Goal: Information Seeking & Learning: Check status

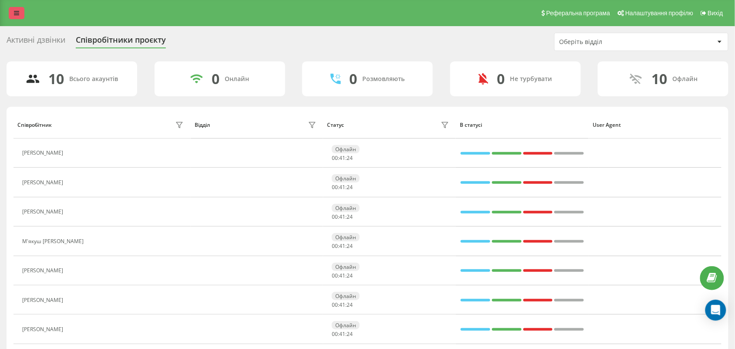
click at [17, 17] on link at bounding box center [17, 13] width 16 height 12
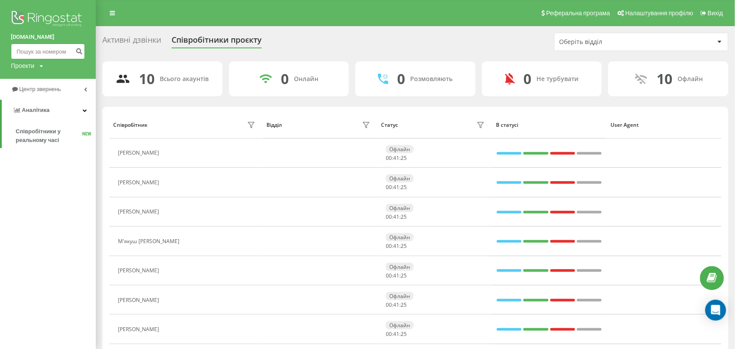
click at [29, 46] on input at bounding box center [48, 52] width 74 height 16
paste input "0994385535"
type input "0994385535"
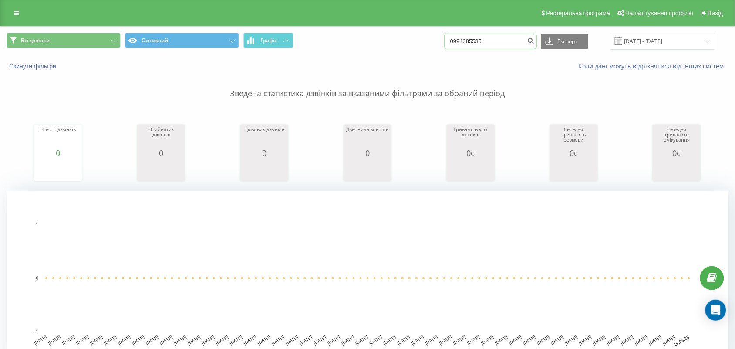
drag, startPoint x: 504, startPoint y: 34, endPoint x: 447, endPoint y: 39, distance: 58.2
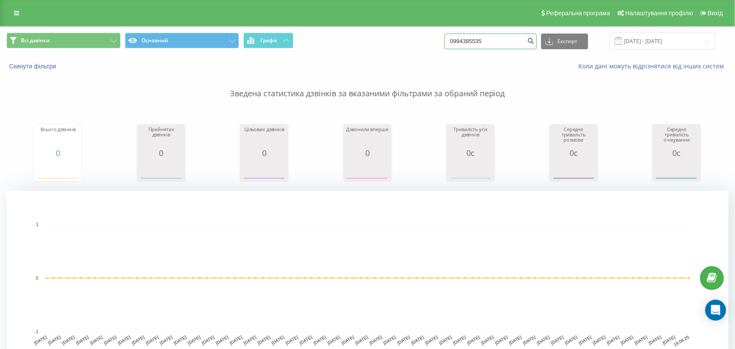
click at [447, 39] on div "Всі дзвінки Основний Графік 0994385535 Експорт .csv .xls .xlsx 19.05.2025 - 19.…" at bounding box center [368, 41] width 722 height 17
paste input "0504038340"
type input "0504038340"
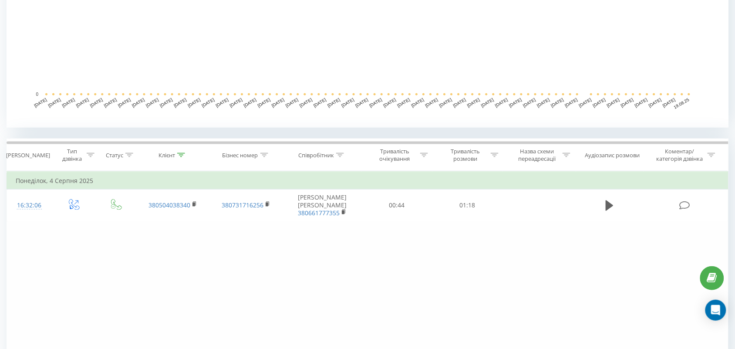
scroll to position [241, 0]
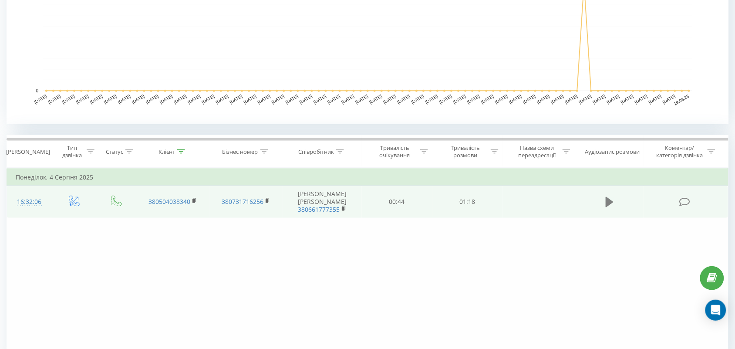
click at [603, 199] on button at bounding box center [609, 202] width 13 height 13
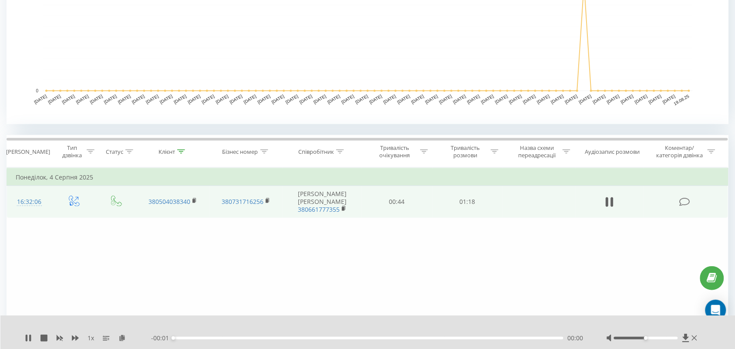
scroll to position [288, 0]
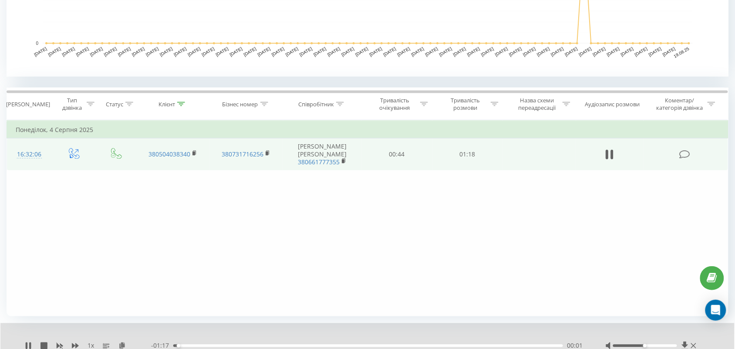
click at [243, 345] on div "00:01" at bounding box center [368, 346] width 390 height 3
click at [294, 346] on div "00:24" at bounding box center [368, 346] width 390 height 3
click at [345, 345] on div "00:26" at bounding box center [368, 346] width 390 height 3
click at [309, 345] on div "00:26" at bounding box center [307, 345] width 3 height 3
click at [439, 345] on div "00:41" at bounding box center [368, 346] width 390 height 3
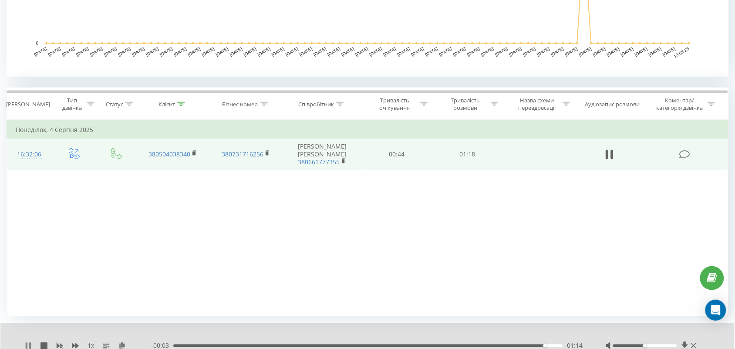
click at [25, 342] on icon at bounding box center [28, 345] width 7 height 7
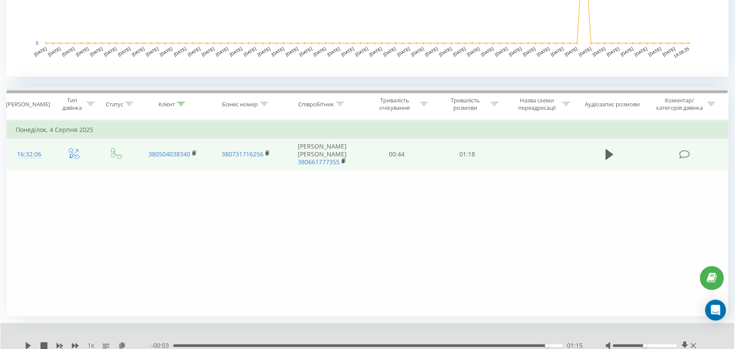
scroll to position [0, 0]
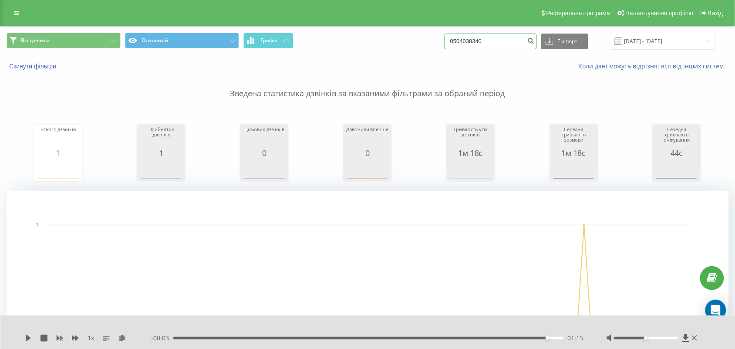
drag, startPoint x: 493, startPoint y: 38, endPoint x: 454, endPoint y: 39, distance: 38.3
click at [454, 39] on div "Всі дзвінки Основний Графік 0504038340 Експорт .csv .xls .xlsx 19.05.2025 - 19.…" at bounding box center [368, 41] width 722 height 17
drag, startPoint x: 508, startPoint y: 44, endPoint x: 471, endPoint y: 44, distance: 37.0
click at [471, 44] on input "0504038340" at bounding box center [491, 42] width 92 height 16
type input "0"
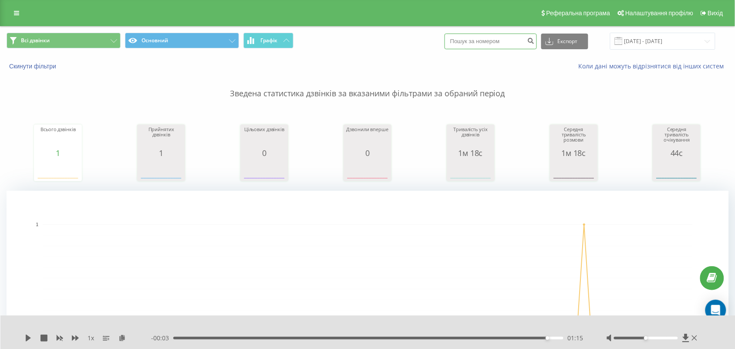
paste input "0675496119"
type input "0675496119"
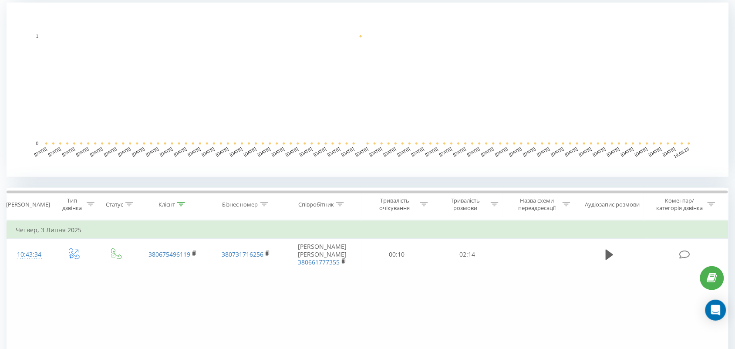
scroll to position [229, 0]
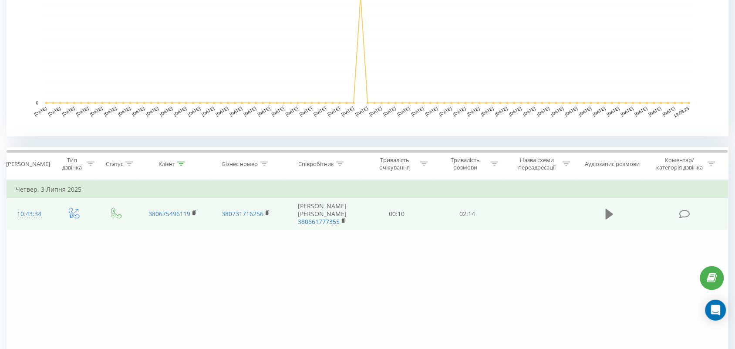
click at [609, 208] on icon at bounding box center [610, 214] width 8 height 12
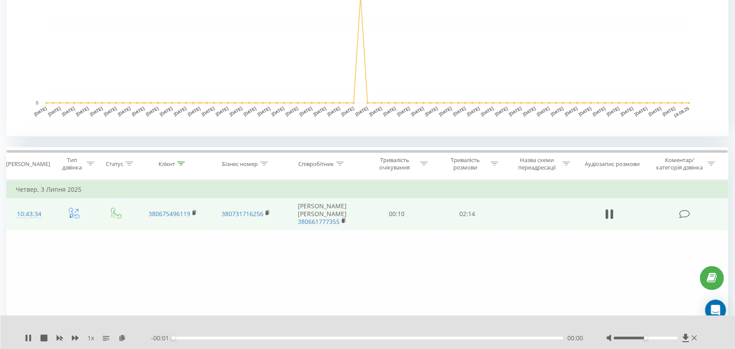
scroll to position [288, 0]
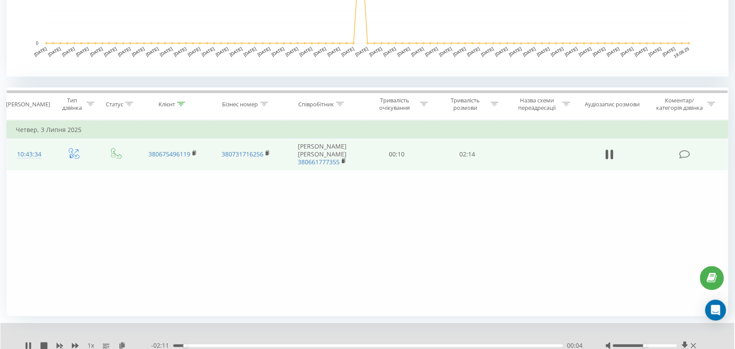
click at [197, 346] on div "00:04" at bounding box center [368, 346] width 390 height 3
click at [188, 345] on div "00:10" at bounding box center [368, 346] width 390 height 3
click at [206, 345] on div "00:07" at bounding box center [368, 346] width 390 height 3
click at [247, 345] on div "00:25" at bounding box center [368, 346] width 390 height 3
click at [31, 343] on icon at bounding box center [28, 345] width 7 height 7
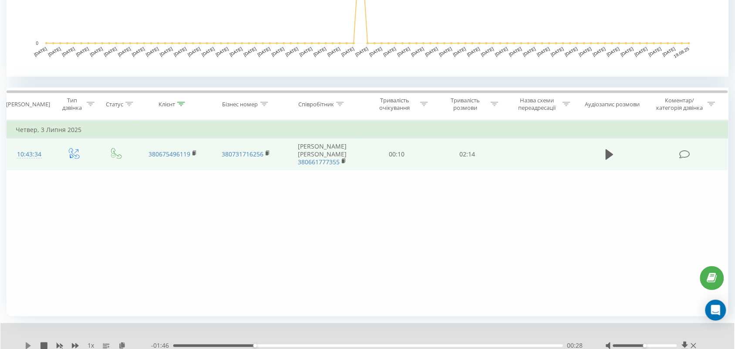
click at [27, 342] on icon at bounding box center [28, 345] width 7 height 7
click at [323, 345] on div "00:29" at bounding box center [368, 346] width 390 height 3
click at [29, 343] on icon at bounding box center [28, 345] width 7 height 7
click at [190, 154] on link "380675496119" at bounding box center [170, 154] width 42 height 8
click at [192, 154] on td "380675496119" at bounding box center [172, 155] width 73 height 32
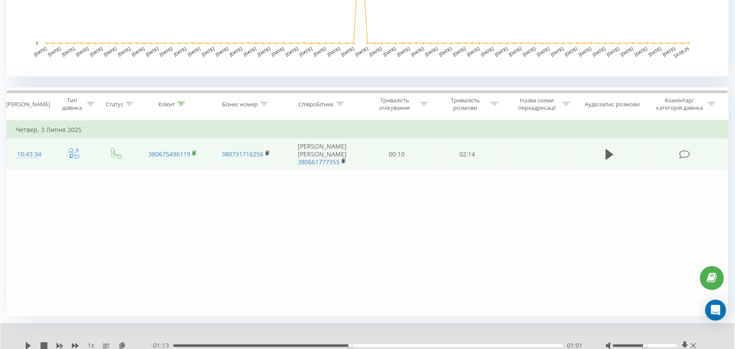
click at [194, 154] on rect at bounding box center [194, 154] width 3 height 4
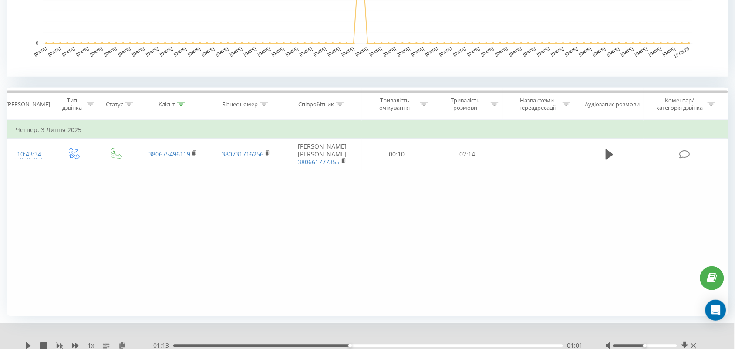
scroll to position [0, 0]
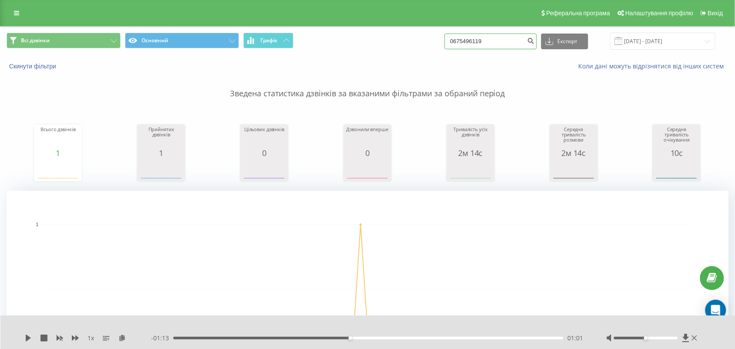
drag, startPoint x: 499, startPoint y: 42, endPoint x: 453, endPoint y: 42, distance: 45.7
click at [453, 42] on div "Всі дзвінки Основний Графік 0675496119 Експорт .csv .xls .xlsx 19.05.2025 - 19.…" at bounding box center [368, 41] width 722 height 17
paste input "0675519367"
type input "0675519367"
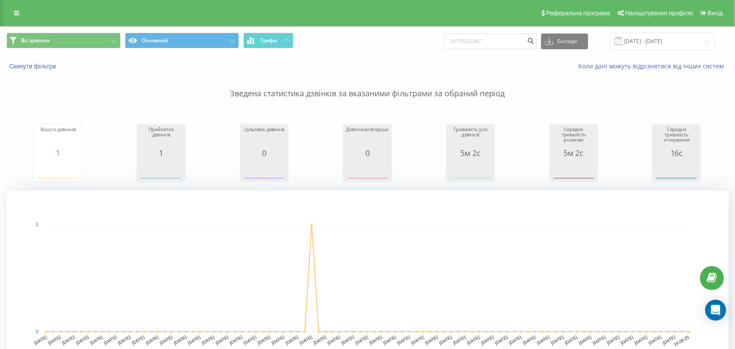
scroll to position [288, 0]
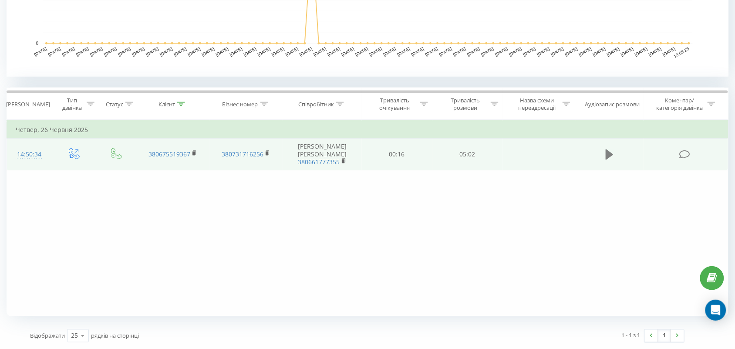
drag, startPoint x: 602, startPoint y: 156, endPoint x: 613, endPoint y: 154, distance: 10.6
click at [613, 154] on td at bounding box center [610, 155] width 68 height 32
click at [613, 154] on icon at bounding box center [610, 154] width 8 height 10
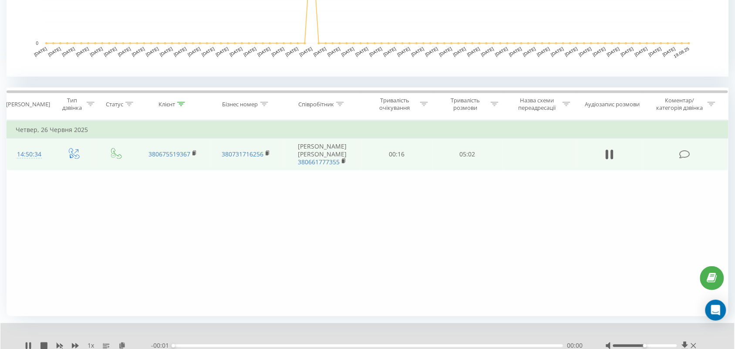
scroll to position [322, 0]
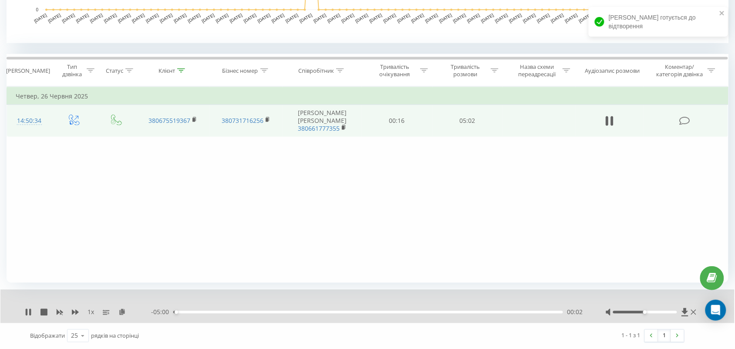
click at [234, 311] on div "00:02" at bounding box center [368, 312] width 390 height 3
click at [305, 312] on div "00:00" at bounding box center [368, 312] width 390 height 3
click at [26, 312] on icon at bounding box center [27, 312] width 2 height 7
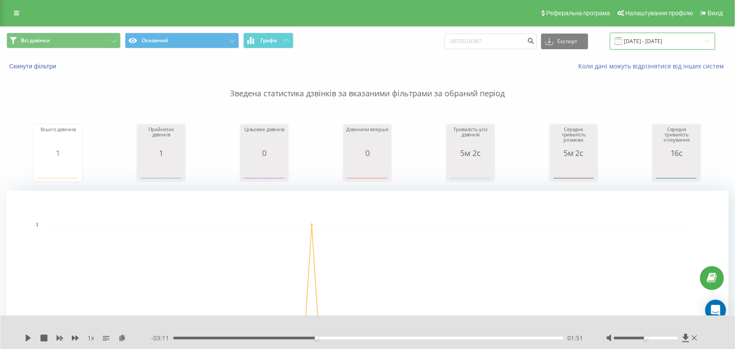
drag, startPoint x: 642, startPoint y: 44, endPoint x: 204, endPoint y: 49, distance: 437.8
click at [204, 49] on div "Всі дзвінки Основний Графік 0675519367 Експорт .csv .xls .xlsx 19.05.2025 - 19.…" at bounding box center [368, 41] width 722 height 17
click at [15, 9] on link at bounding box center [17, 13] width 16 height 12
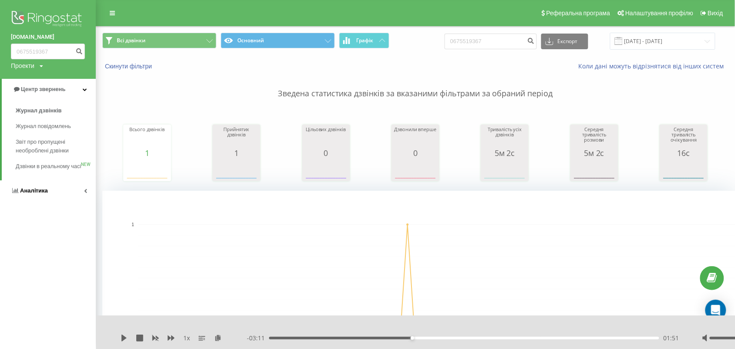
click at [38, 194] on span "Аналiтика" at bounding box center [34, 190] width 28 height 7
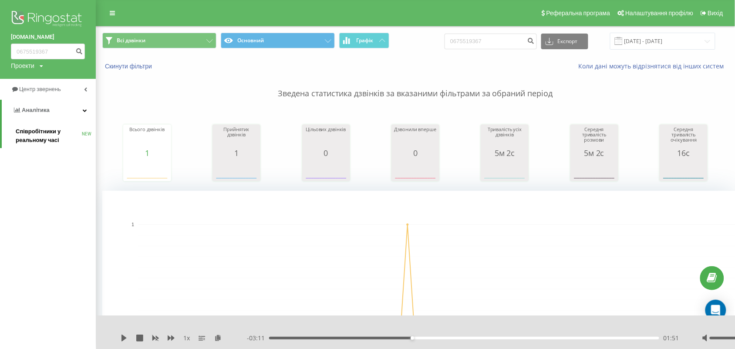
click at [37, 136] on span "Співробітники у реальному часі" at bounding box center [49, 135] width 66 height 17
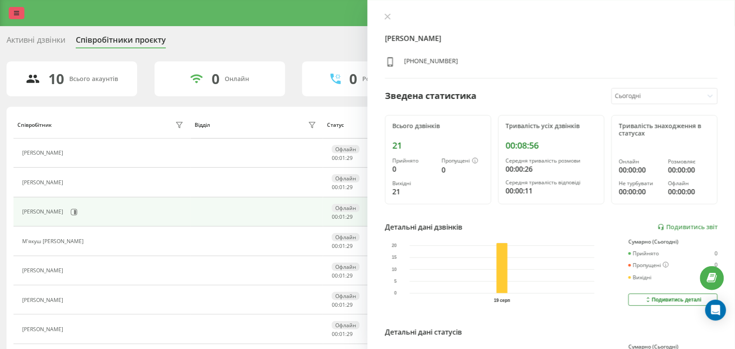
click at [16, 9] on link at bounding box center [17, 13] width 16 height 12
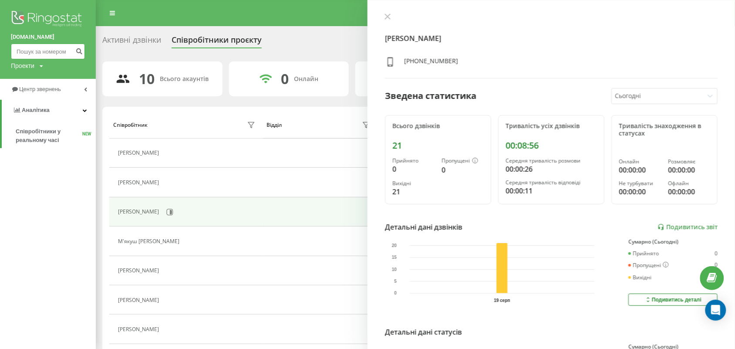
click at [55, 55] on input at bounding box center [48, 52] width 74 height 16
paste input "+38 067 520 32 85"
click at [24, 50] on input "+38 067 520 32 85" at bounding box center [48, 52] width 74 height 16
drag, startPoint x: 27, startPoint y: 52, endPoint x: 4, endPoint y: 46, distance: 24.0
click at [4, 46] on div "dextra.com.ua +38 067 520 32 85 Проекти dextra.com.ua" at bounding box center [48, 39] width 96 height 79
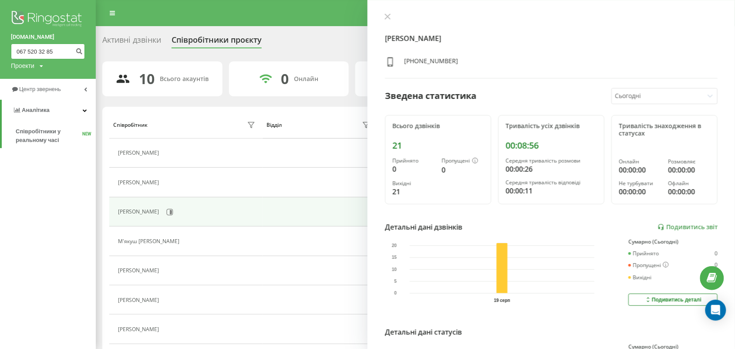
type input "067 520 32 85"
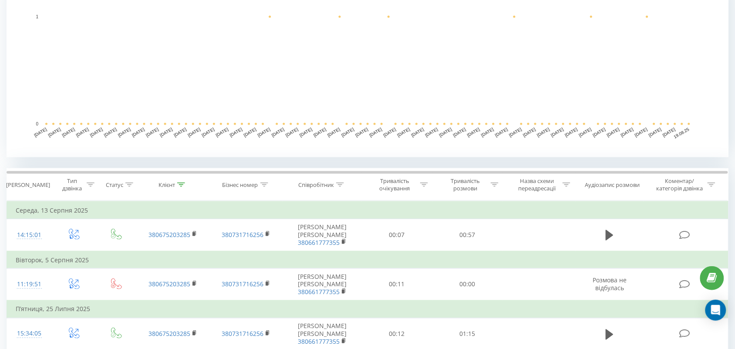
scroll to position [240, 0]
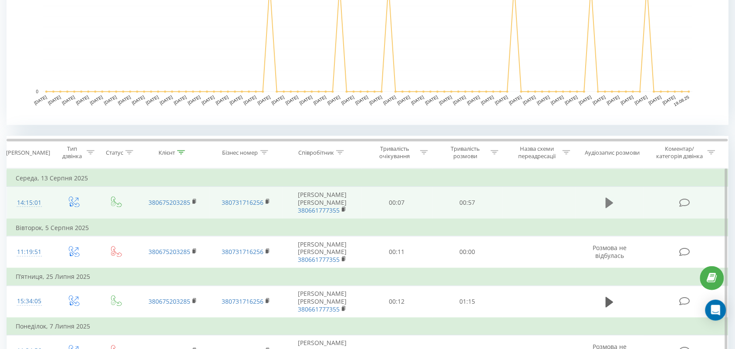
click at [615, 203] on button at bounding box center [609, 202] width 13 height 13
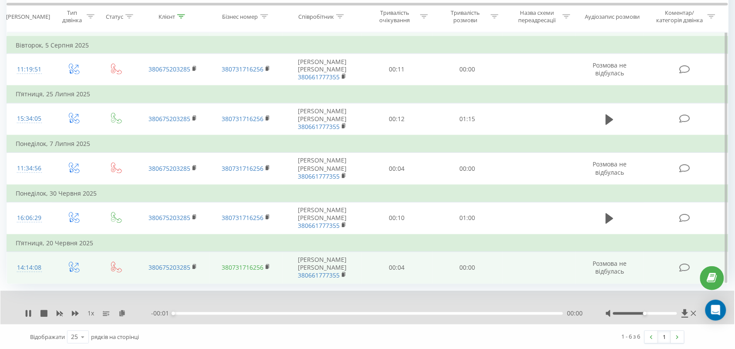
scroll to position [424, 0]
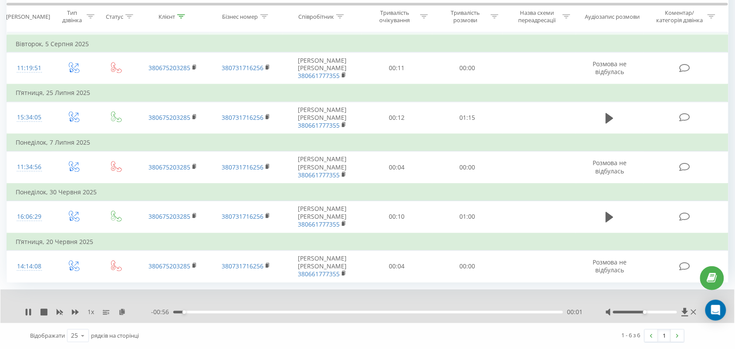
click at [281, 311] on div "00:01" at bounding box center [368, 312] width 390 height 3
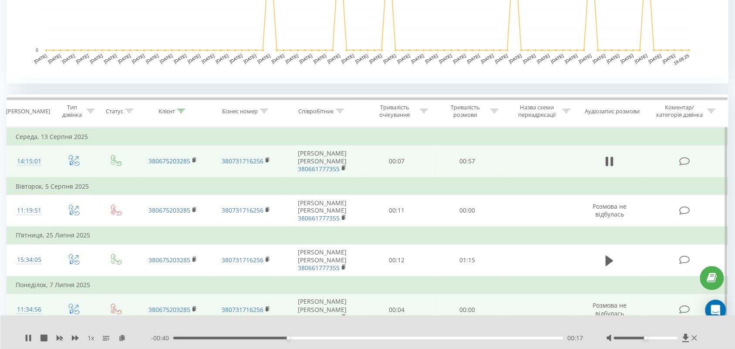
scroll to position [267, 0]
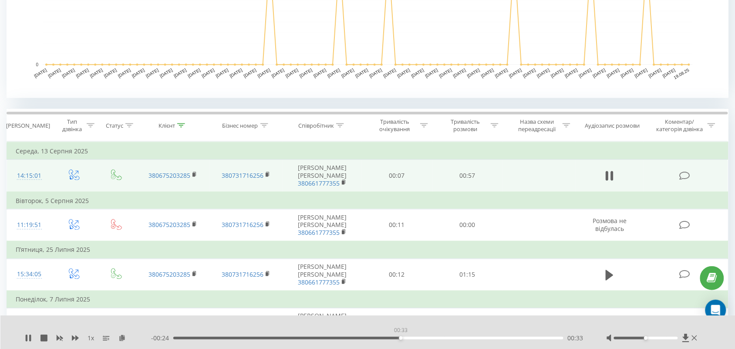
click at [401, 338] on div "00:33" at bounding box center [368, 338] width 390 height 3
click at [29, 336] on icon at bounding box center [28, 338] width 7 height 7
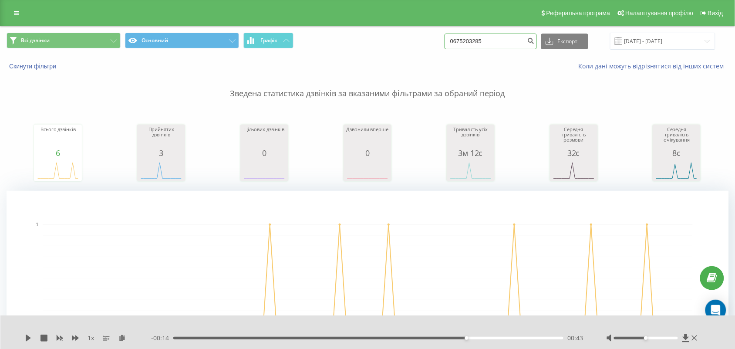
drag, startPoint x: 518, startPoint y: 41, endPoint x: 436, endPoint y: 41, distance: 81.5
click at [436, 41] on div "Всі дзвінки Основний Графік 0675203285 Експорт .csv .xls .xlsx 19.05.2025 - 19.…" at bounding box center [368, 41] width 722 height 17
paste input "+38 068 093 68 13"
click at [473, 44] on input "+38 068 093 68 13" at bounding box center [491, 42] width 92 height 16
type input "068 093 68 13"
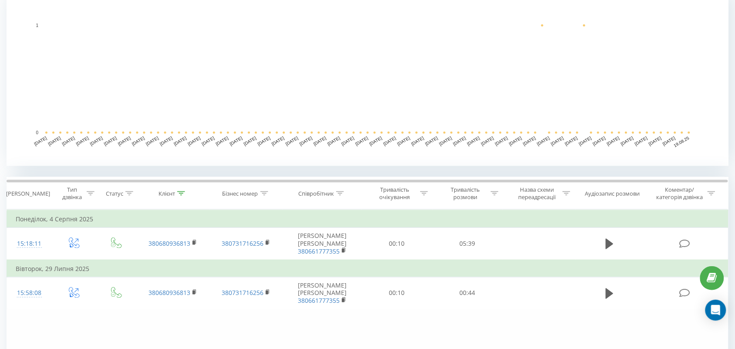
scroll to position [217, 0]
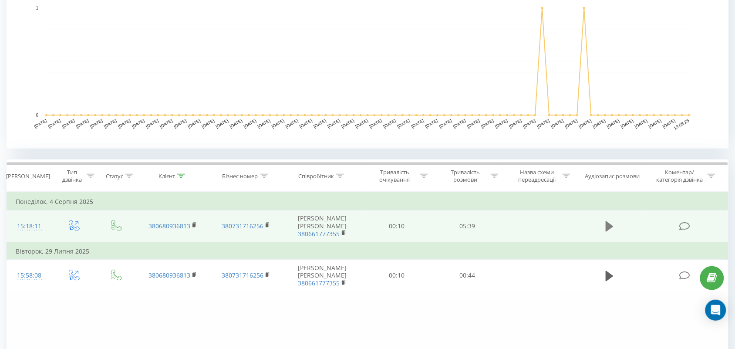
click at [610, 228] on icon at bounding box center [610, 226] width 8 height 10
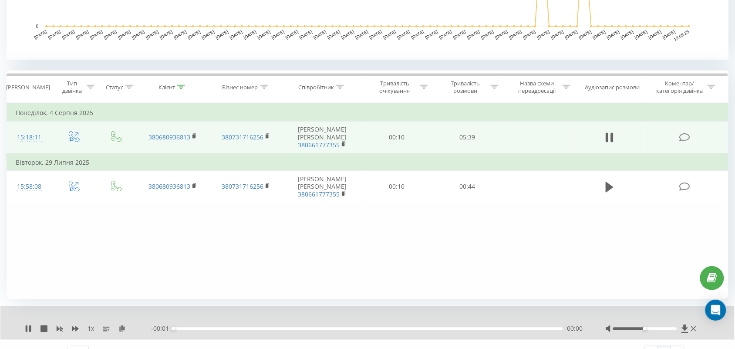
scroll to position [322, 0]
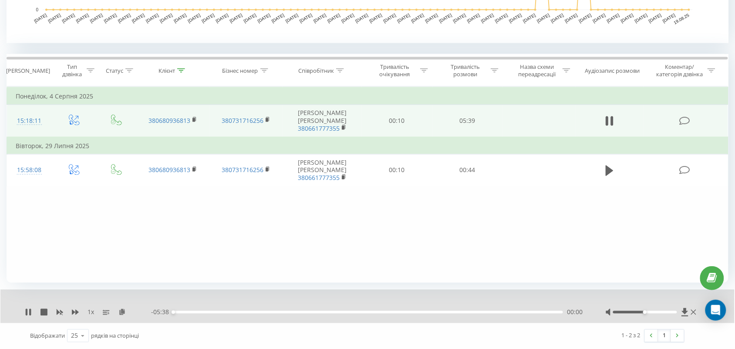
click at [267, 312] on div "00:00" at bounding box center [368, 312] width 390 height 3
click at [27, 311] on icon at bounding box center [27, 312] width 2 height 7
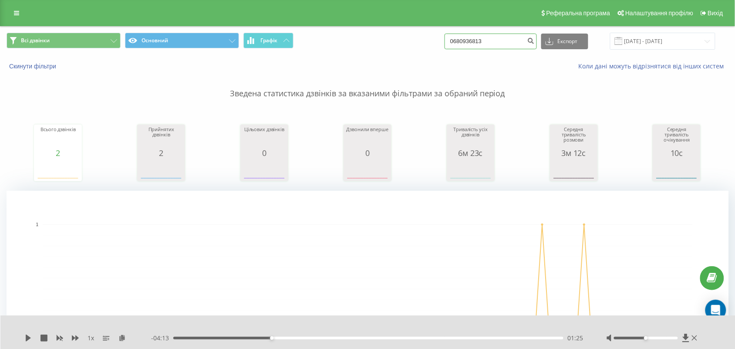
drag, startPoint x: 498, startPoint y: 37, endPoint x: 430, endPoint y: 33, distance: 67.6
click at [430, 33] on div "Всі дзвінки Основний Графік 0680936813 Експорт .csv .xls .xlsx [DATE] - [DATE]" at bounding box center [368, 41] width 722 height 17
paste input "[PHONE_NUMBER]"
click at [472, 43] on input "+38 067 481 32 15" at bounding box center [491, 42] width 92 height 16
type input "067 481 32 15"
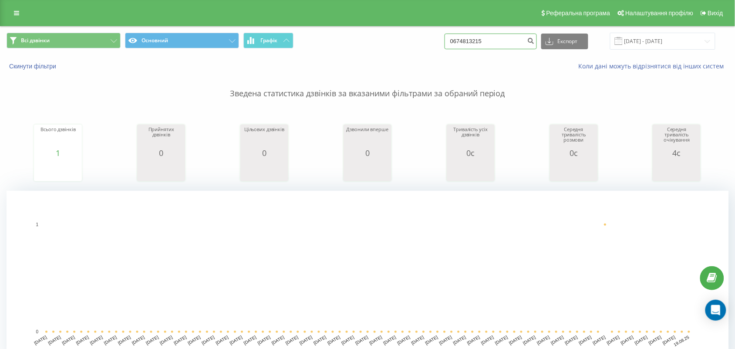
drag, startPoint x: 495, startPoint y: 42, endPoint x: 426, endPoint y: 59, distance: 71.3
click at [426, 59] on div "Всі дзвінки Основний Графік 0674813215 Експорт .csv .xls .xlsx 19.05.2025 - 19.…" at bounding box center [367, 52] width 734 height 50
paste input "+38 097 000 85 22"
click at [473, 43] on input "+38 097 000 85 22" at bounding box center [491, 42] width 92 height 16
type input "097 000 85 22"
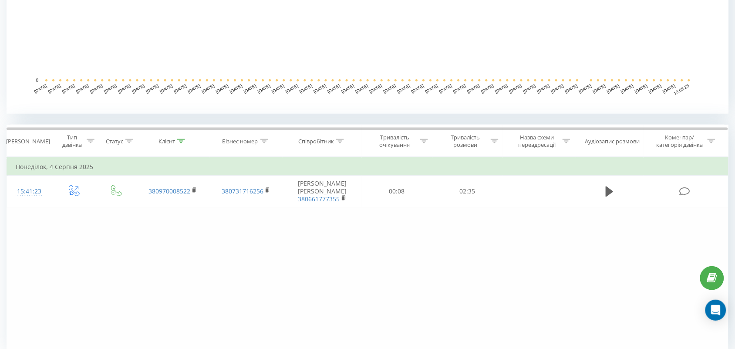
scroll to position [262, 0]
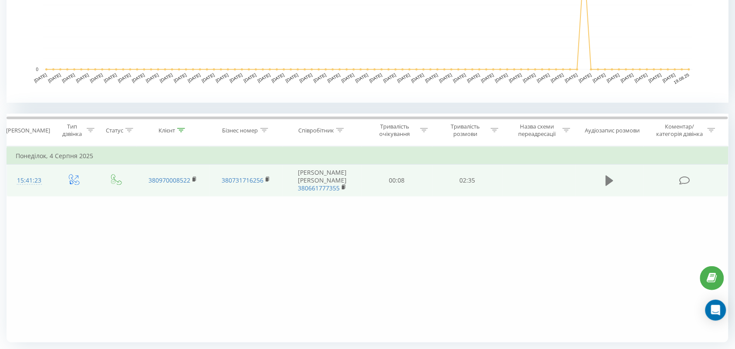
click at [610, 176] on icon at bounding box center [610, 181] width 8 height 12
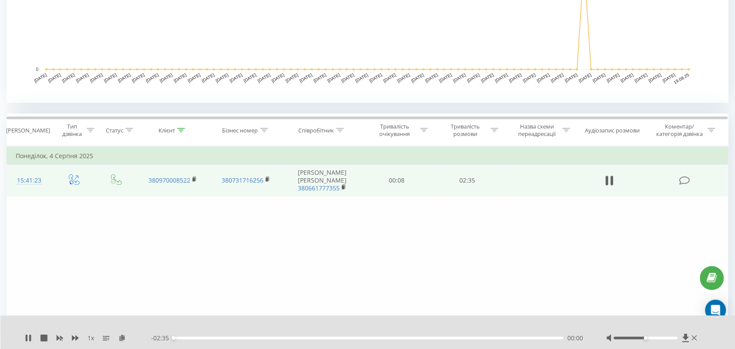
click at [247, 337] on div "00:00" at bounding box center [368, 338] width 390 height 3
click at [247, 337] on div "00:29" at bounding box center [368, 338] width 390 height 3
click at [29, 341] on icon at bounding box center [30, 338] width 2 height 7
